Goal: Browse casually: Explore the website without a specific task or goal

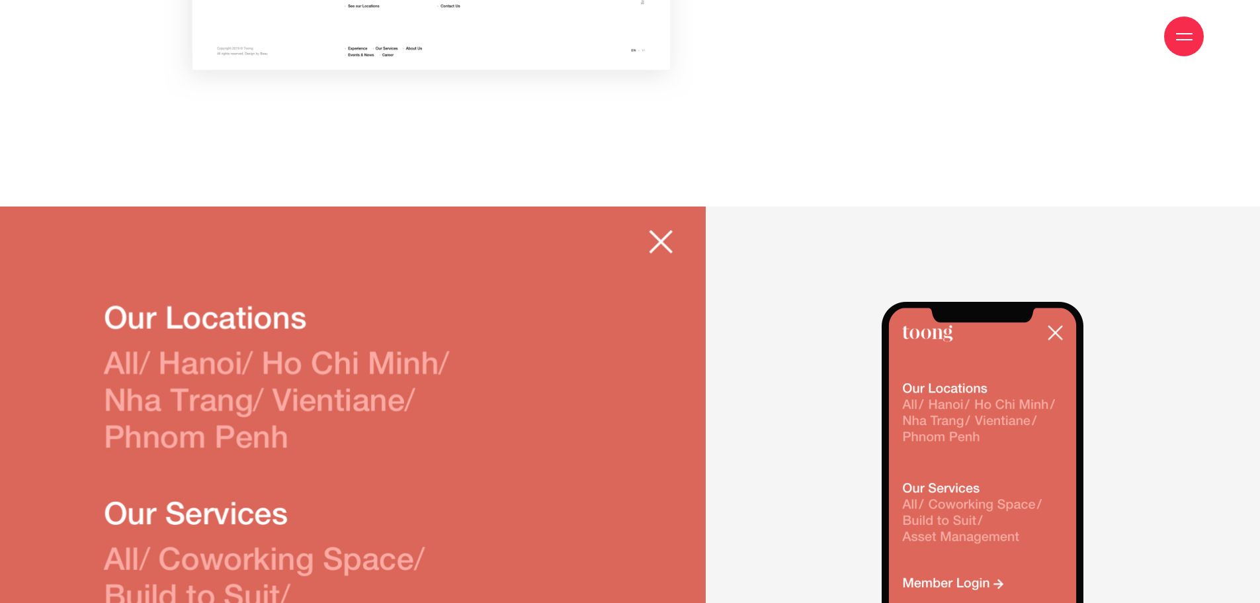
scroll to position [15945, 0]
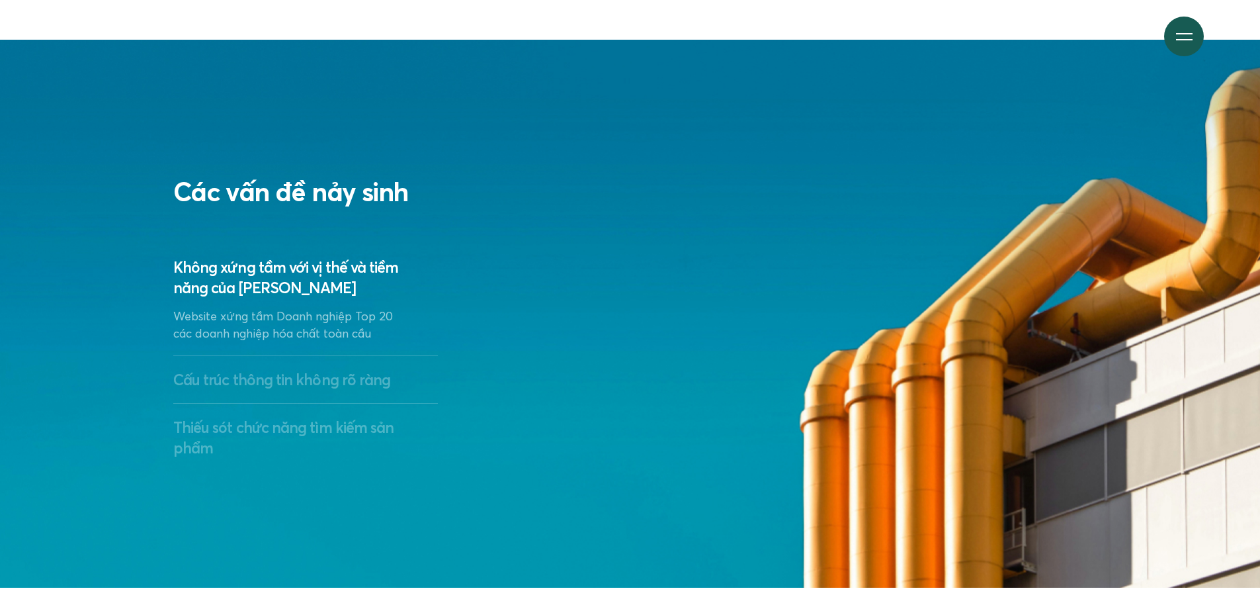
scroll to position [2580, 0]
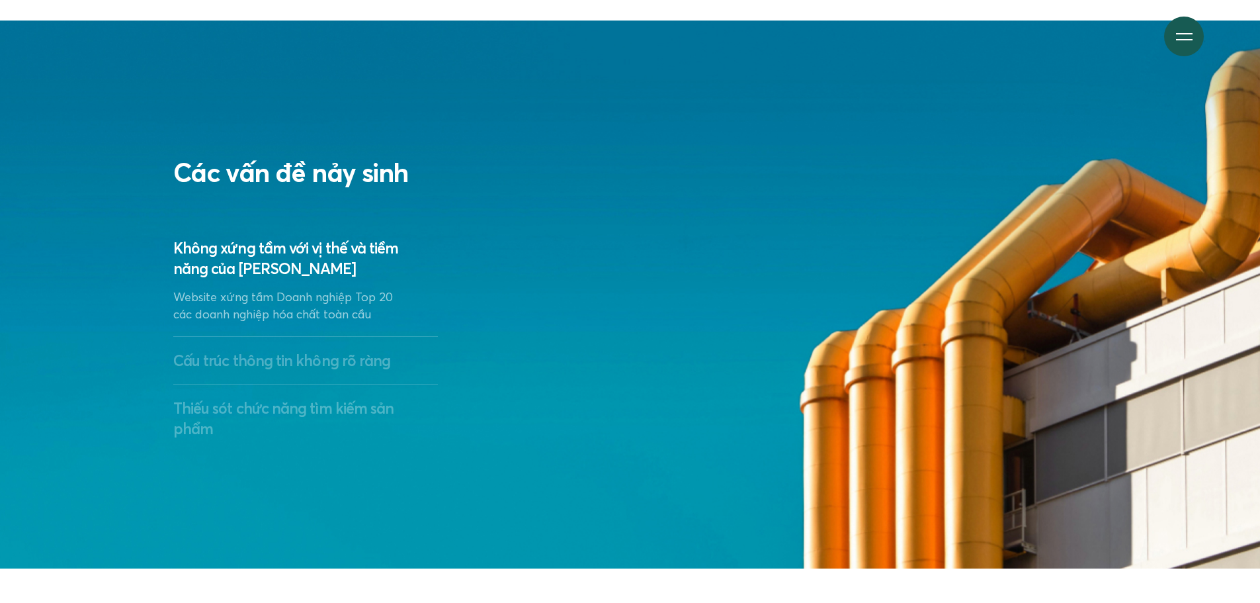
click at [249, 321] on p "Website xứng tầm Doanh nghiệp Top 20 các doanh nghiệp hóa chất toàn cầu" at bounding box center [292, 305] width 238 height 34
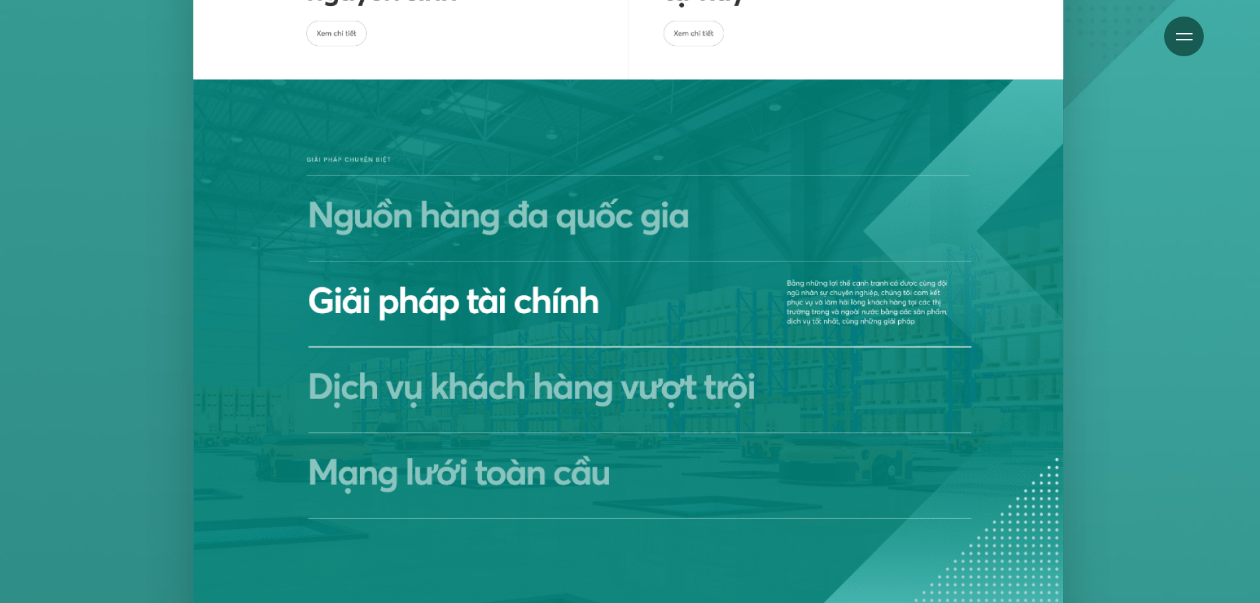
scroll to position [5425, 0]
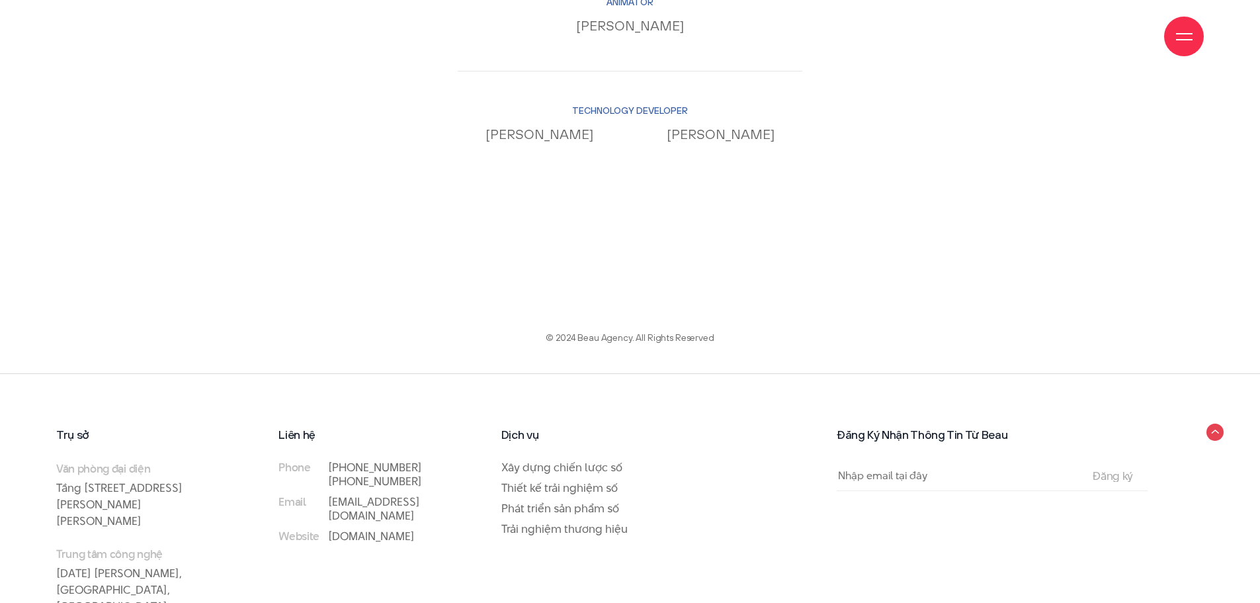
scroll to position [14312, 0]
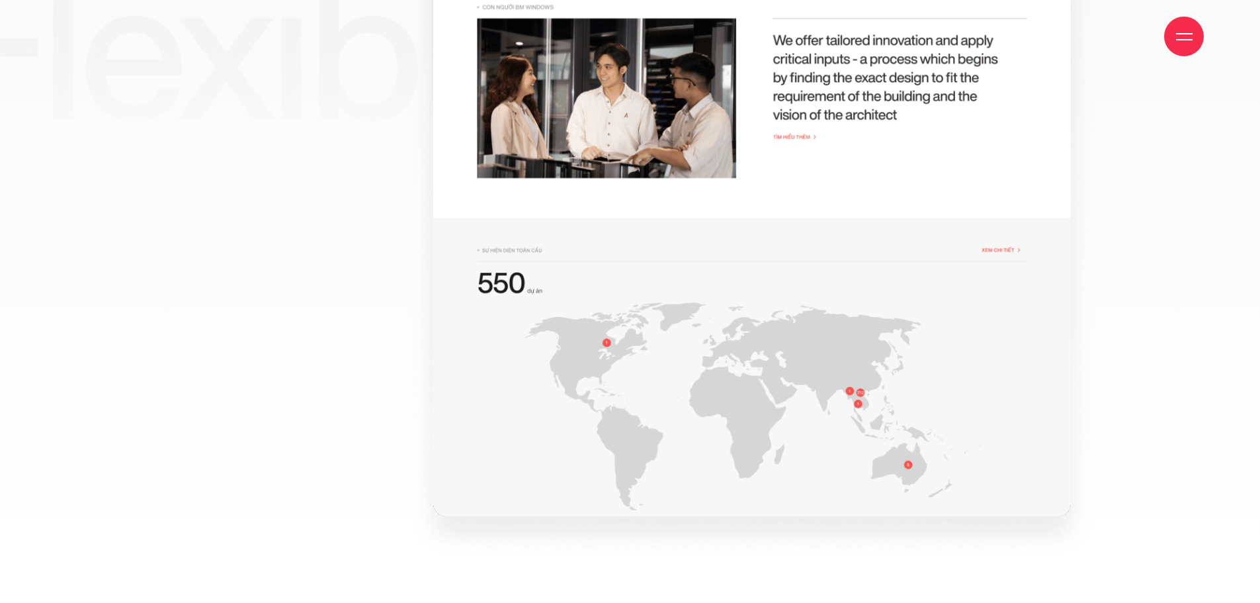
scroll to position [4499, 0]
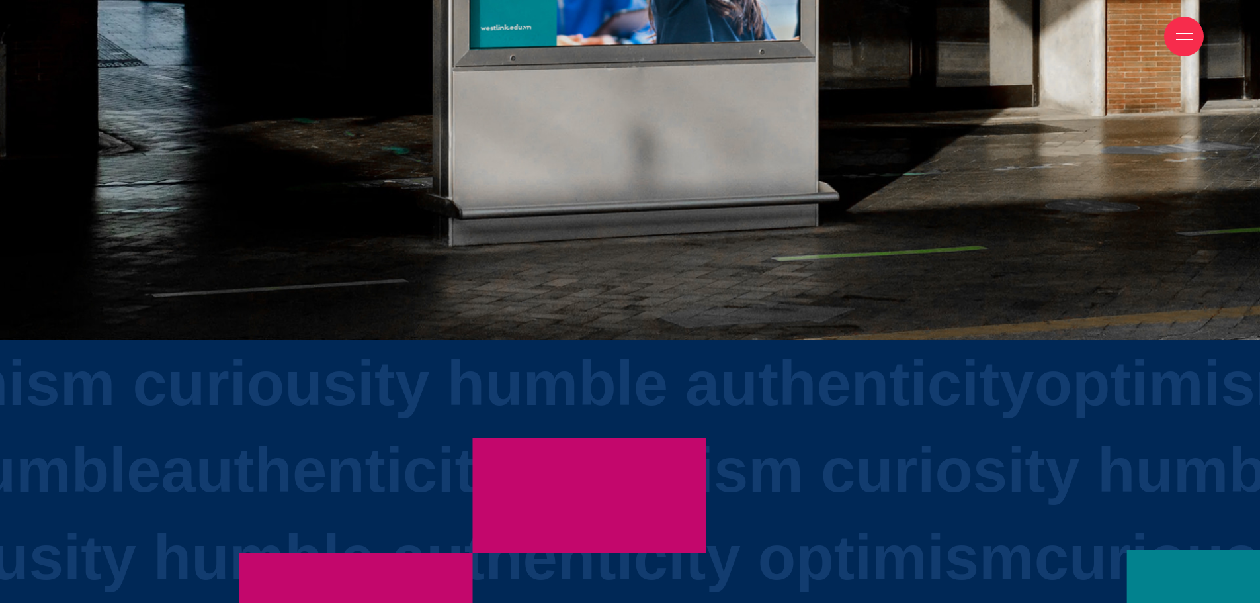
scroll to position [4102, 0]
